Goal: Use online tool/utility: Use online tool/utility

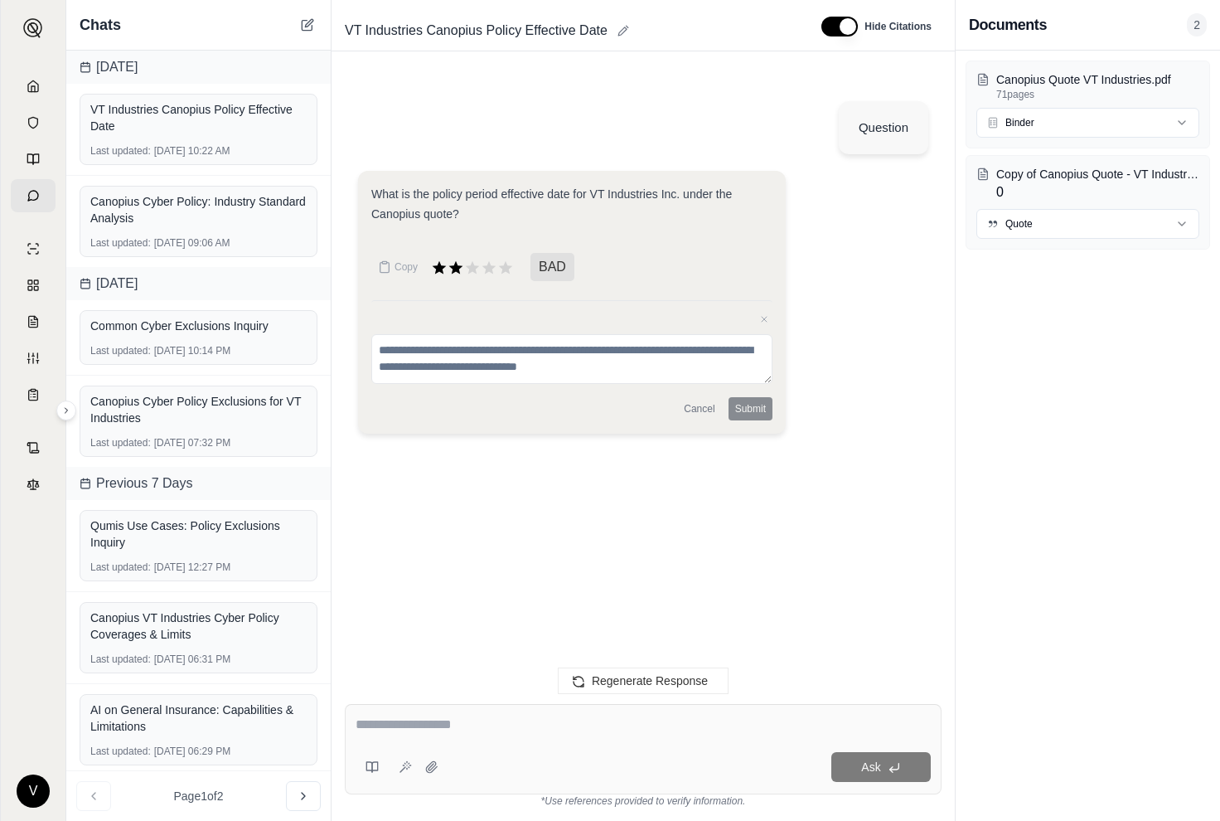
click at [690, 26] on div "VT Industries Canopius Policy Effective Date" at bounding box center [569, 30] width 463 height 27
click at [39, 92] on icon at bounding box center [33, 86] width 13 height 13
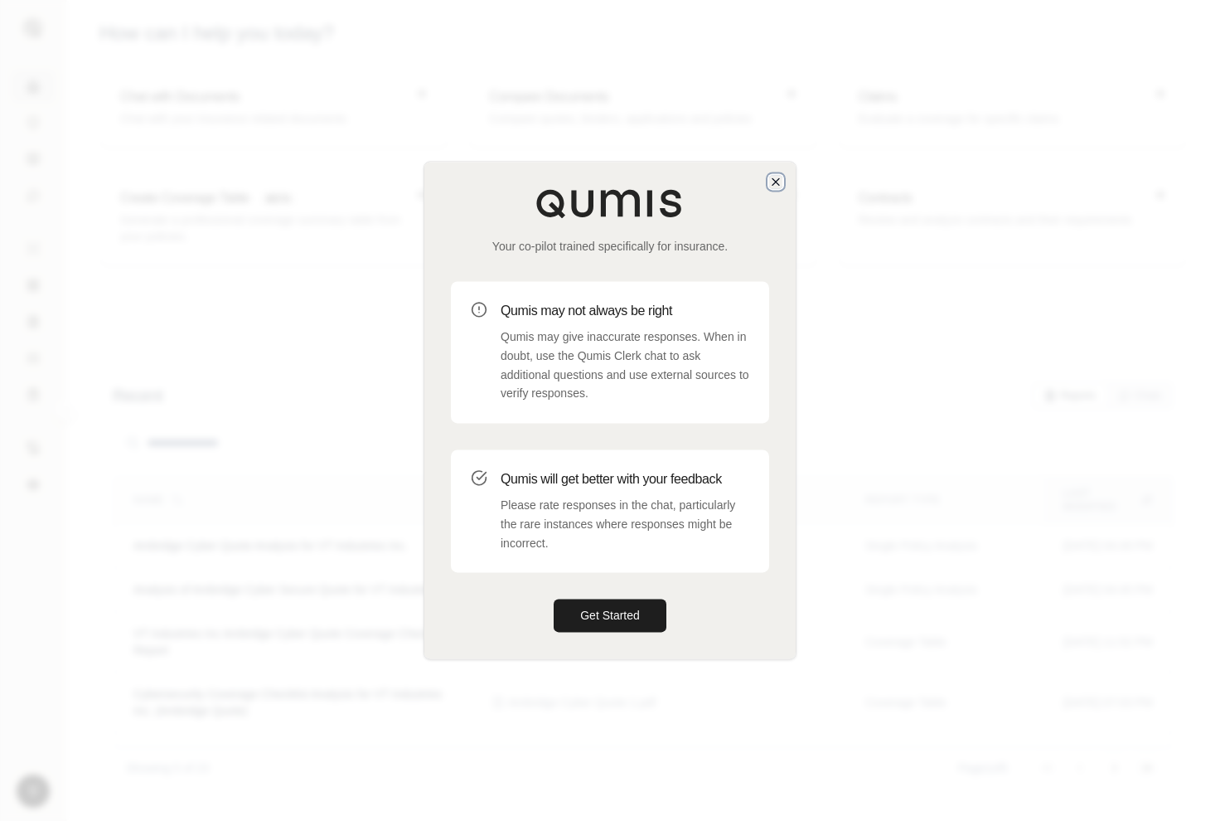
click at [777, 177] on icon "button" at bounding box center [775, 181] width 13 height 13
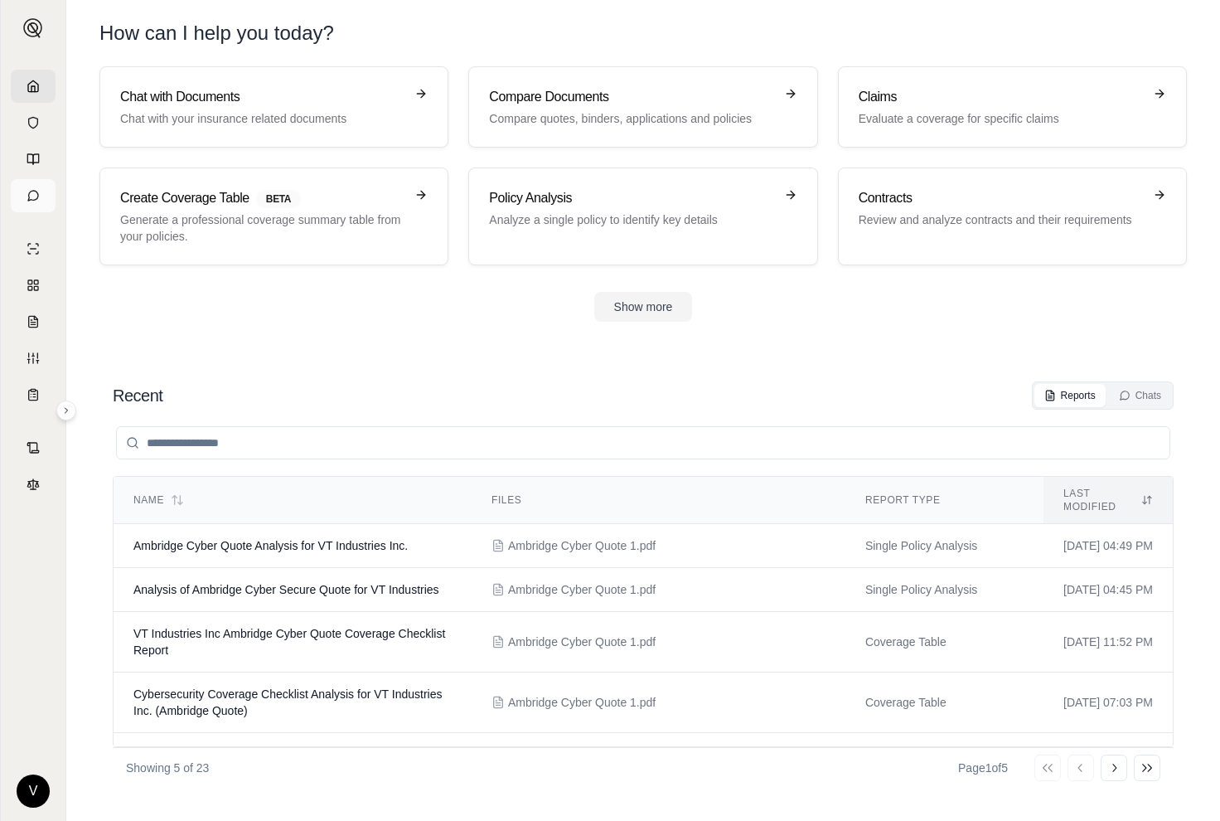
click at [34, 187] on link at bounding box center [33, 195] width 45 height 33
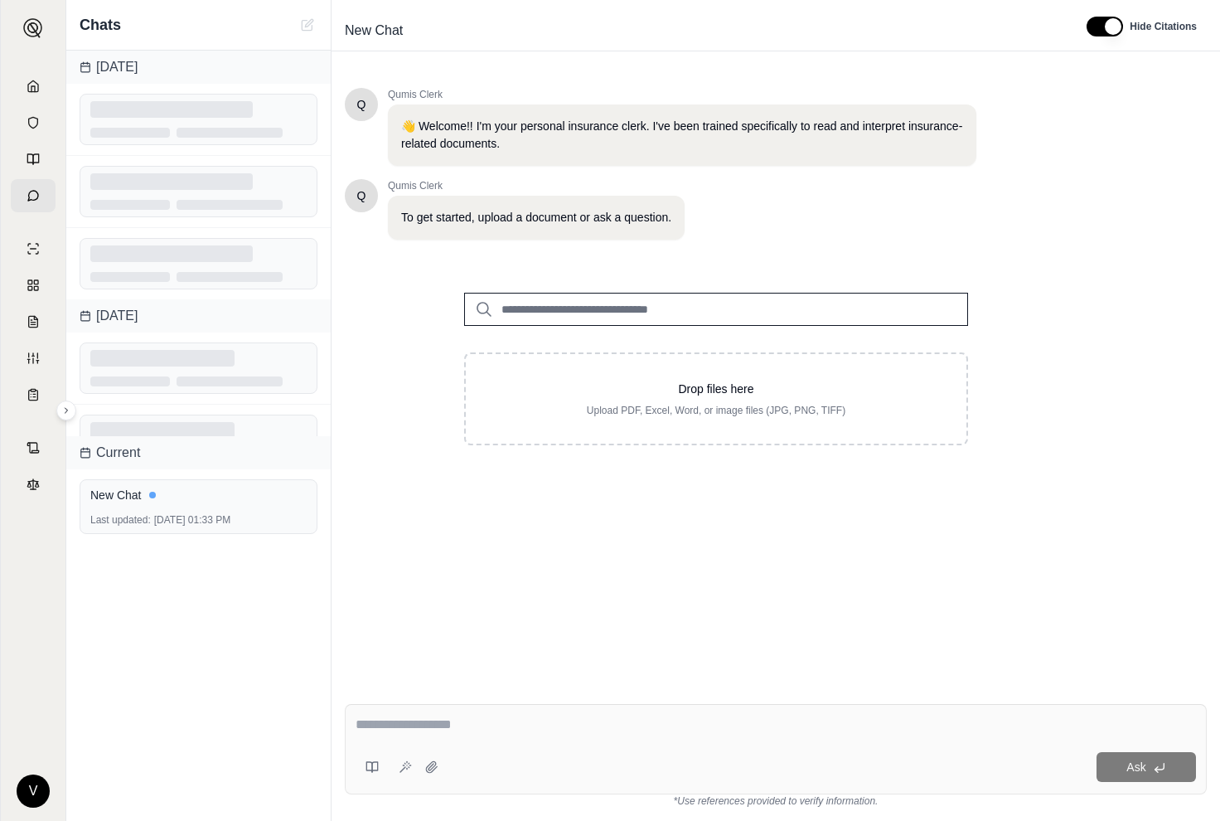
click at [608, 306] on input "search" at bounding box center [716, 309] width 504 height 33
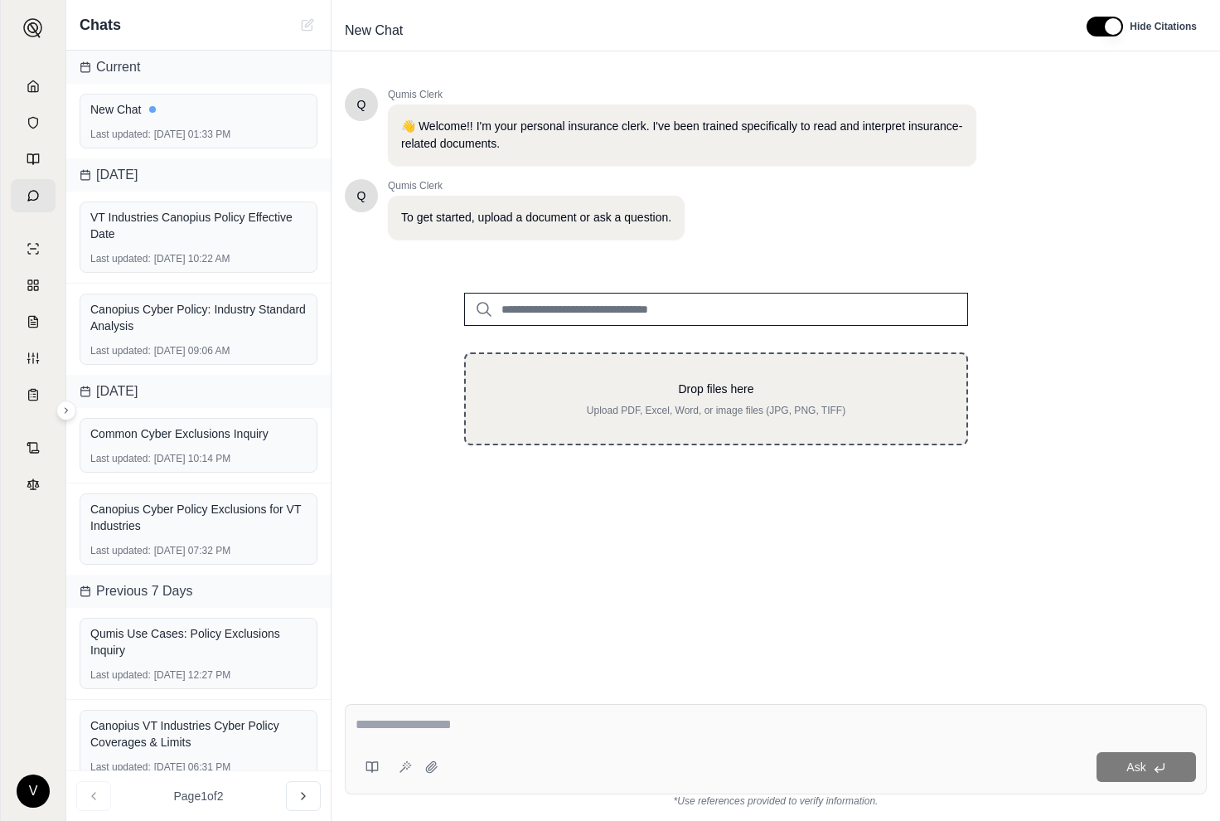
click at [646, 404] on p "Upload PDF, Excel, Word, or image files (JPG, PNG, TIFF)" at bounding box center [716, 410] width 448 height 13
type input "**********"
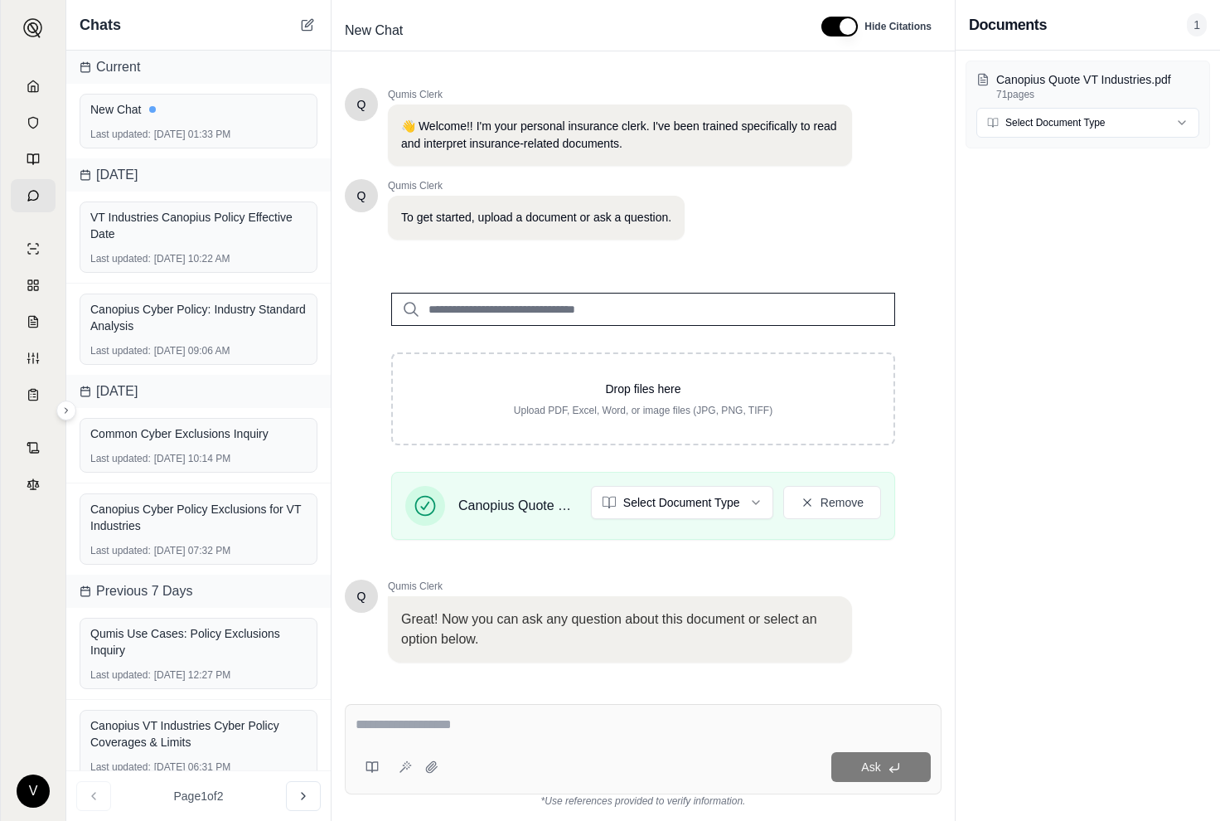
scroll to position [94, 0]
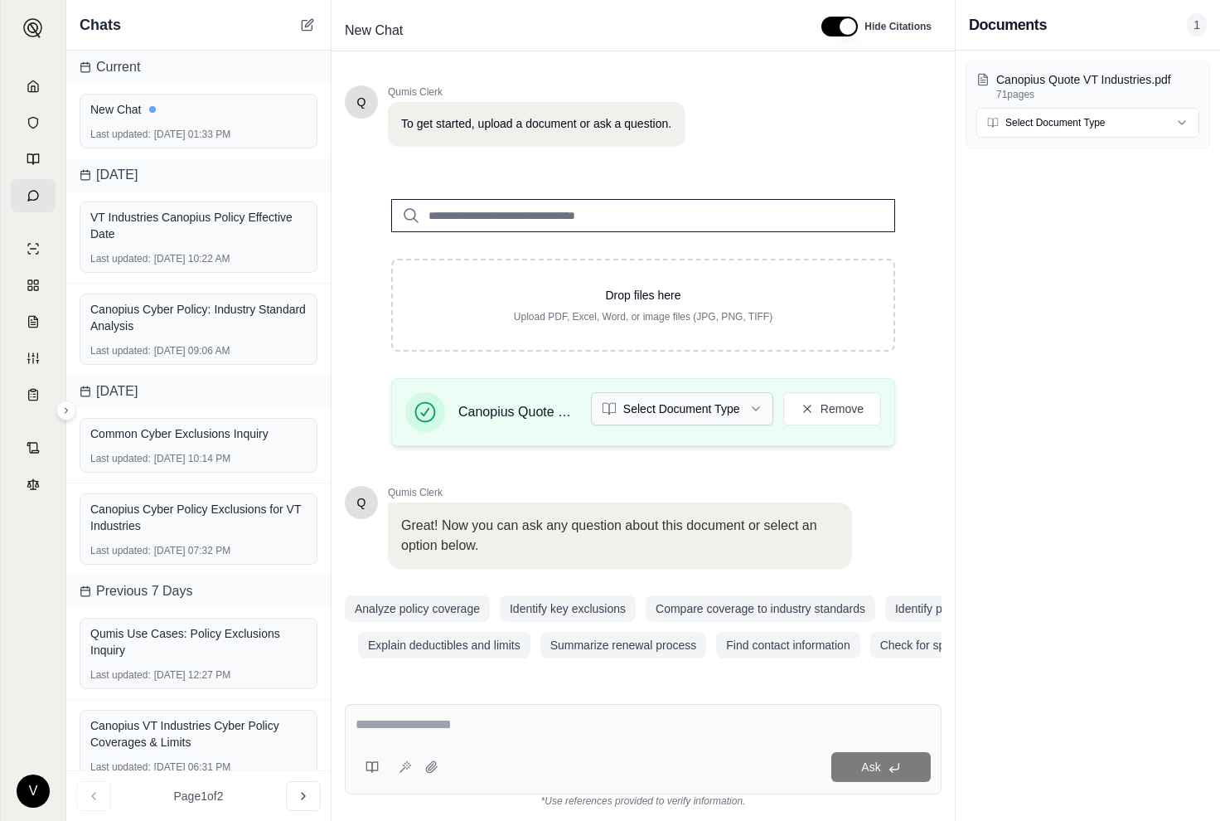
click at [756, 415] on html "V Chats Current New Chat Last updated: [DATE] 01:33 PM [DATE] VT Industries Can…" at bounding box center [610, 410] width 1220 height 821
click at [560, 731] on textarea at bounding box center [643, 725] width 575 height 20
click at [599, 652] on button "Summarize renewal process" at bounding box center [624, 645] width 167 height 27
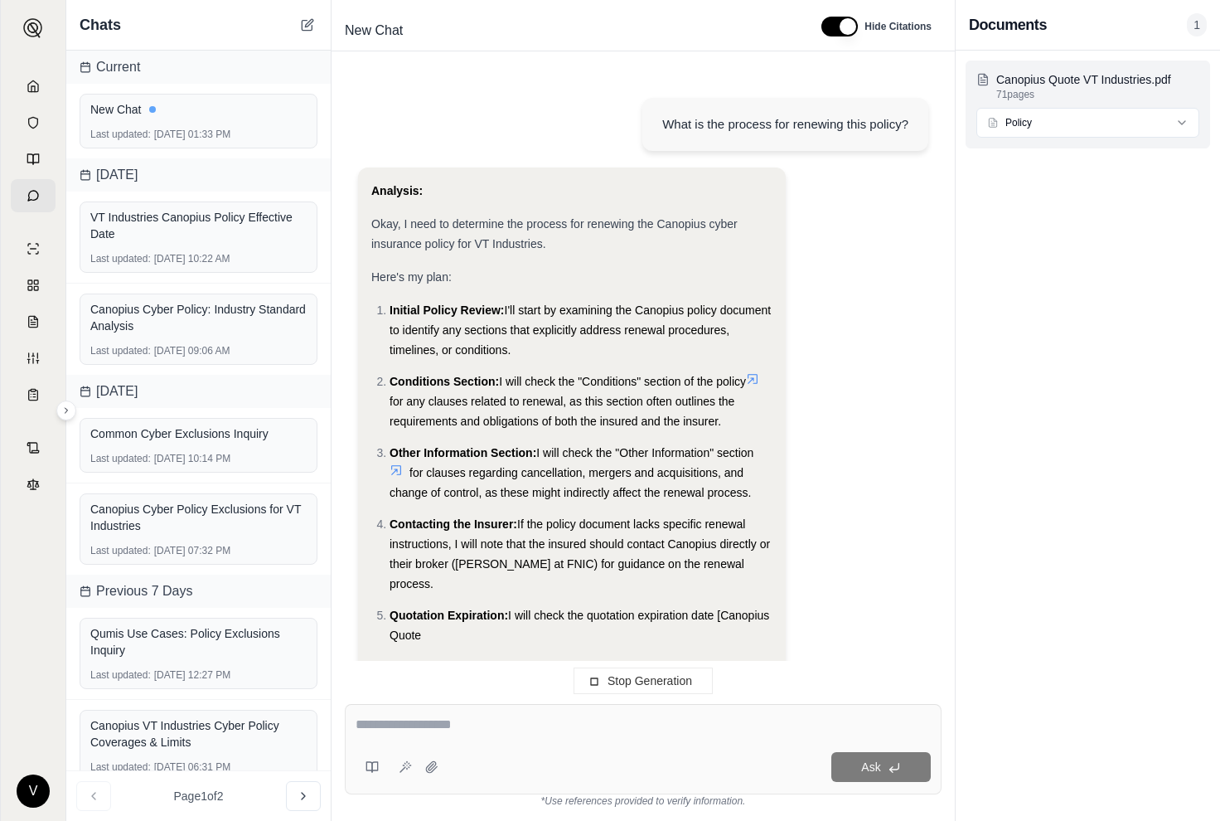
click at [1052, 123] on html "V Chats Current New Chat Last updated: [DATE] 01:33 PM [DATE] VT Industries Can…" at bounding box center [610, 410] width 1220 height 821
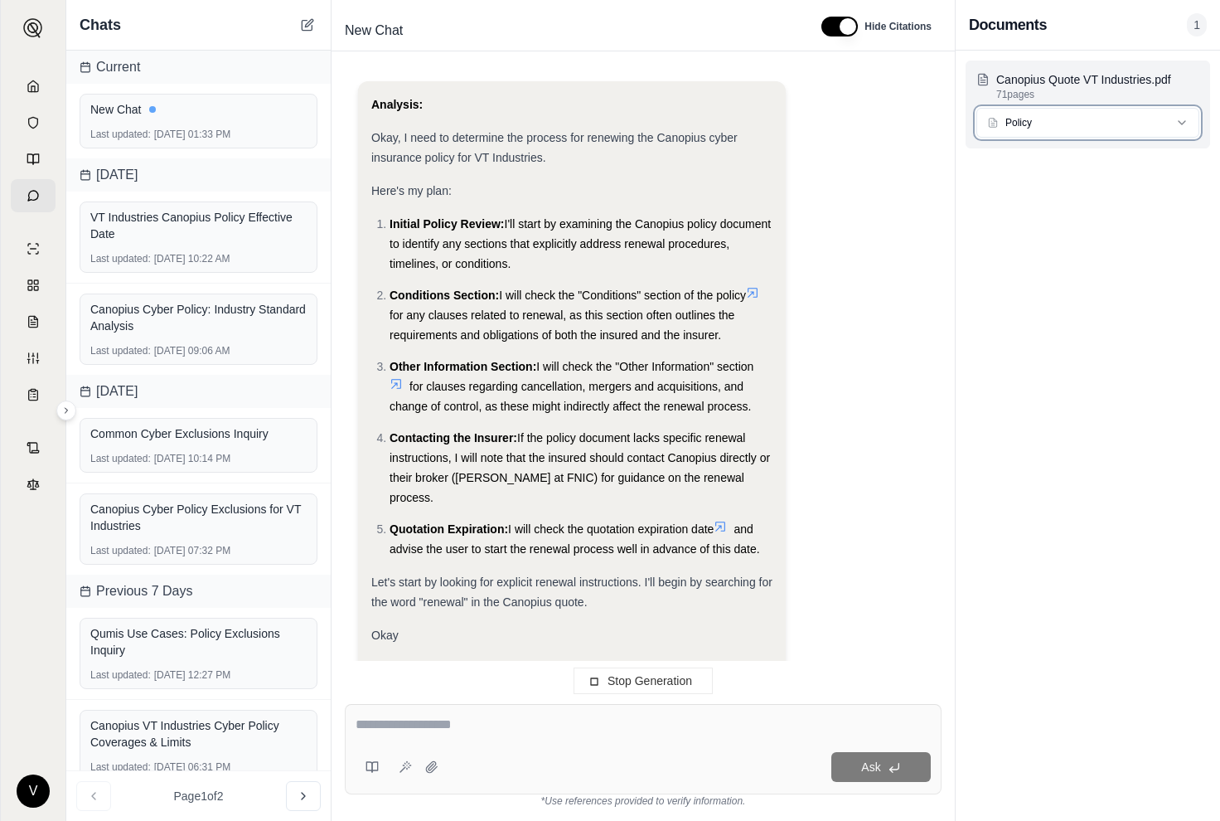
click at [1052, 124] on html "V Chats Current New Chat Last updated: [DATE] 01:33 PM [DATE] VT Industries Can…" at bounding box center [610, 410] width 1220 height 821
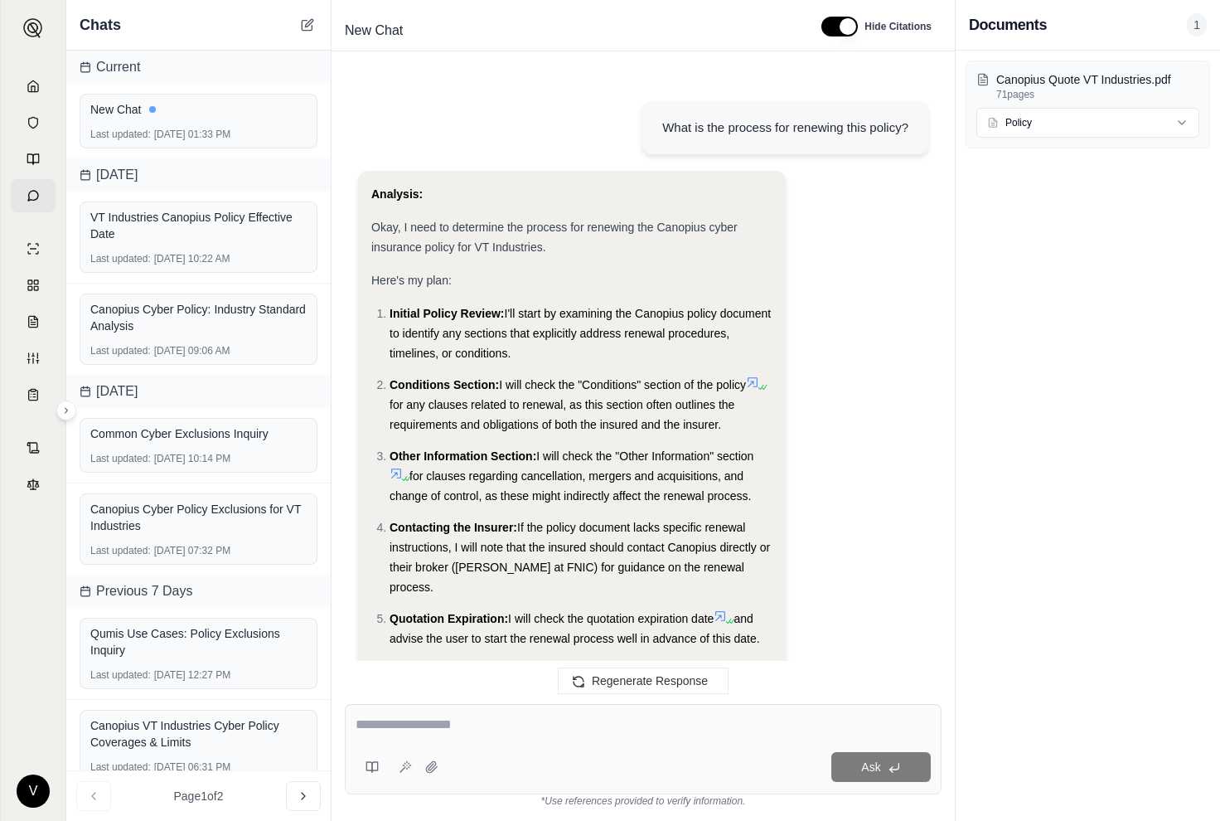
scroll to position [1025, 0]
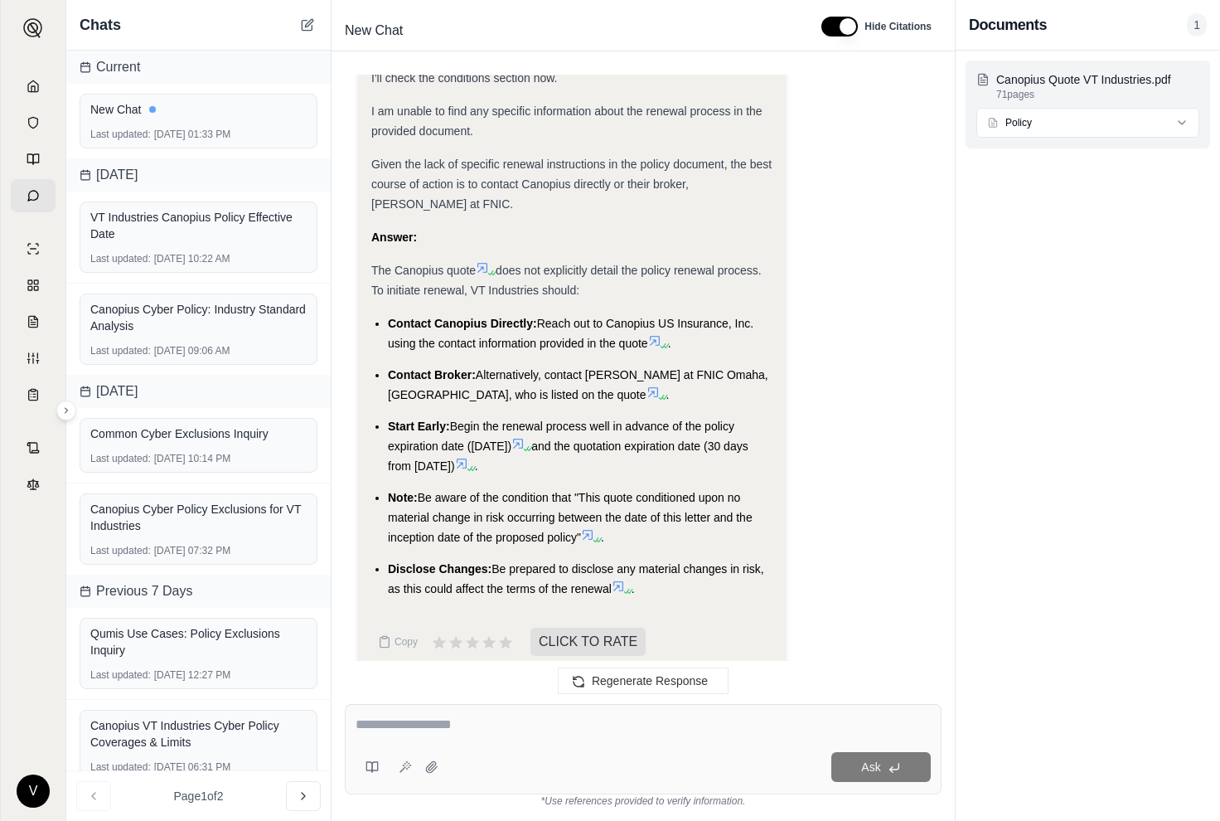
click at [1011, 128] on html "V Chats Current New Chat Last updated: [DATE] 01:33 PM [DATE] VT Industries Can…" at bounding box center [610, 410] width 1220 height 821
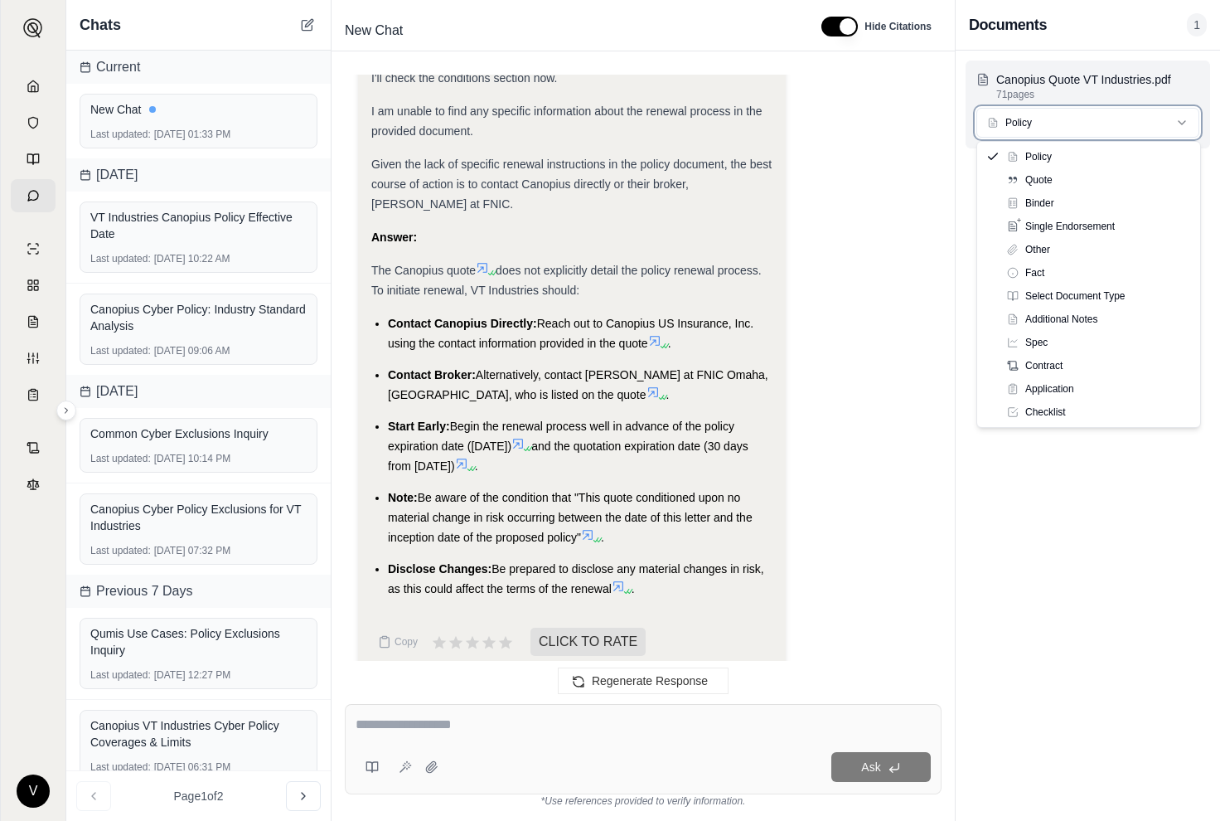
click at [1011, 128] on html "V Chats Current New Chat Last updated: [DATE] 01:33 PM [DATE] VT Industries Can…" at bounding box center [610, 410] width 1220 height 821
